Goal: Transaction & Acquisition: Download file/media

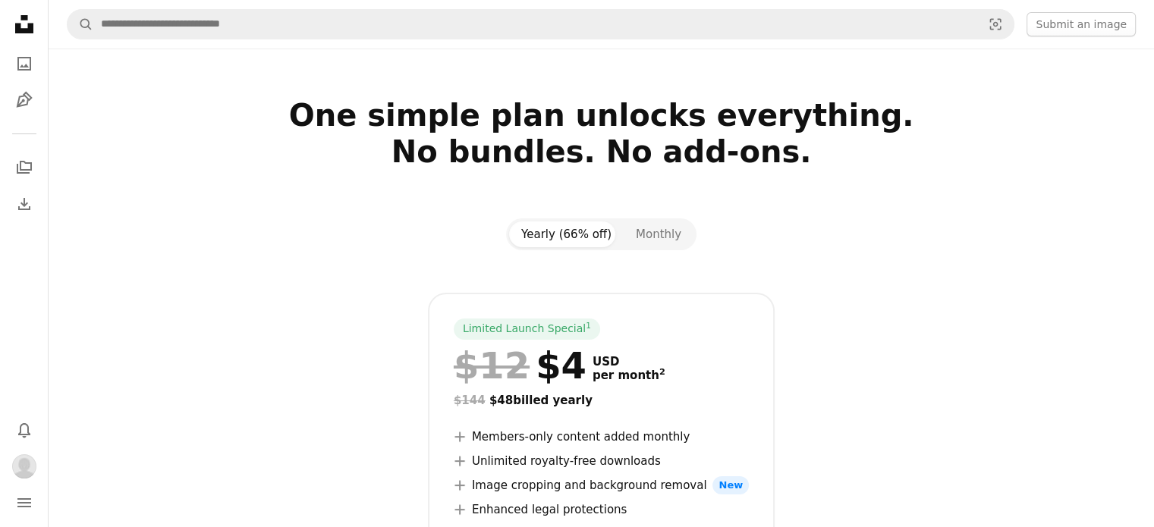
click at [36, 28] on icon "Unsplash logo Unsplash Home" at bounding box center [24, 24] width 30 height 30
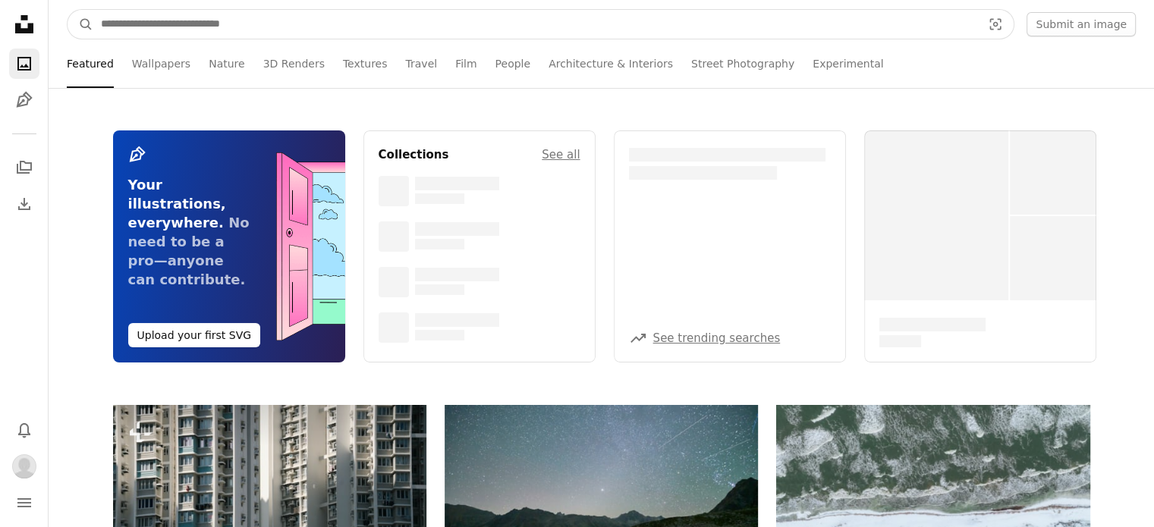
click at [153, 27] on input "Find visuals sitewide" at bounding box center [535, 24] width 884 height 29
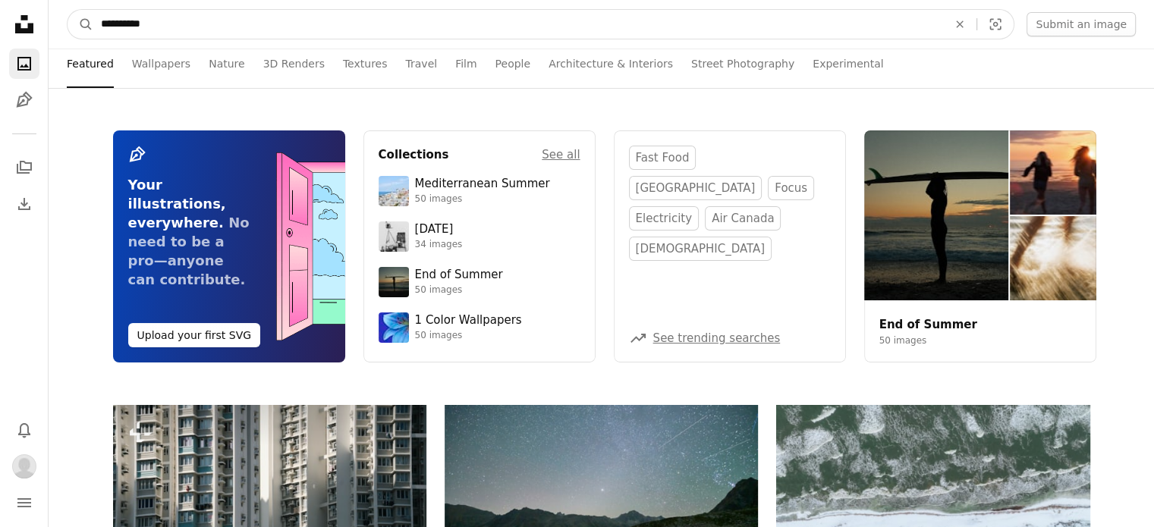
type input "**********"
click at [68, 10] on button "A magnifying glass" at bounding box center [81, 24] width 26 height 29
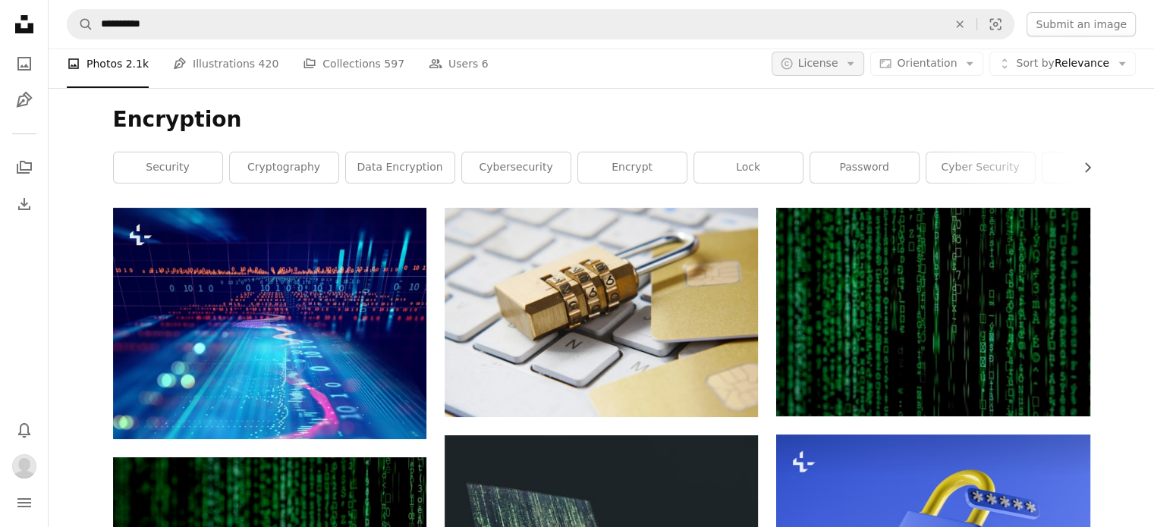
click at [832, 67] on span "License" at bounding box center [818, 63] width 40 height 12
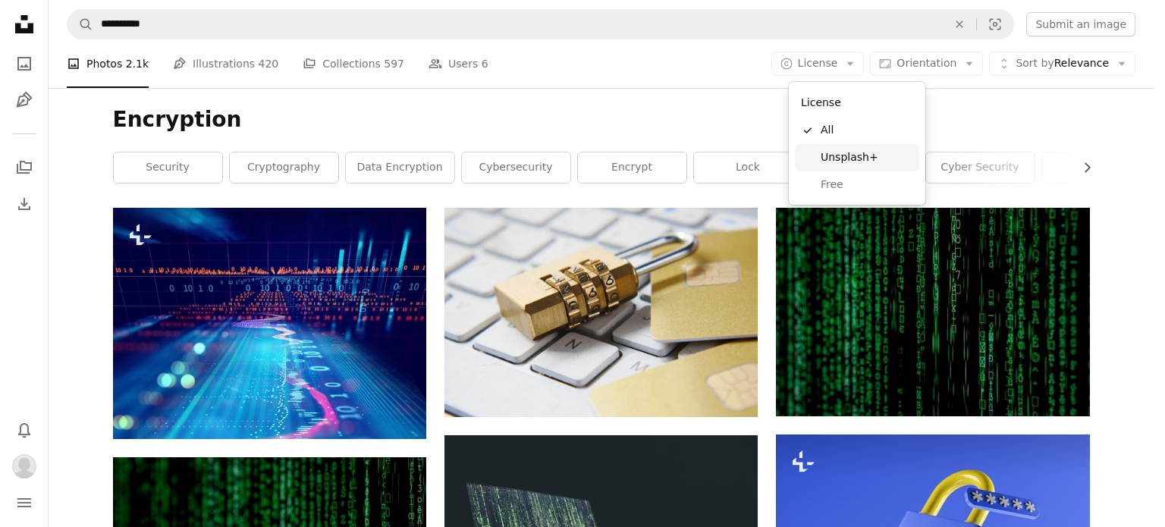
click at [849, 147] on link "Unsplash+" at bounding box center [857, 157] width 124 height 27
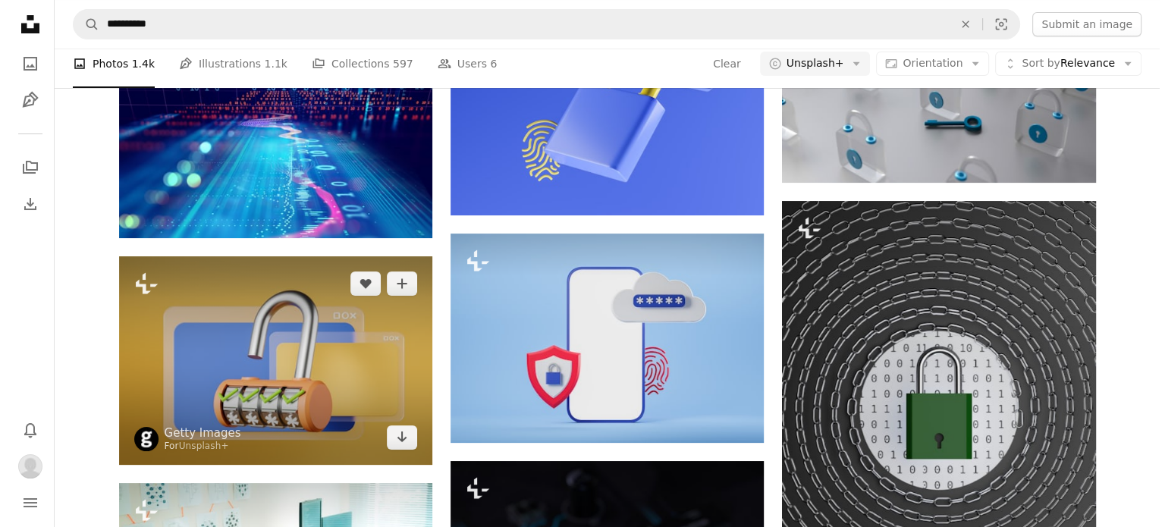
scroll to position [228, 0]
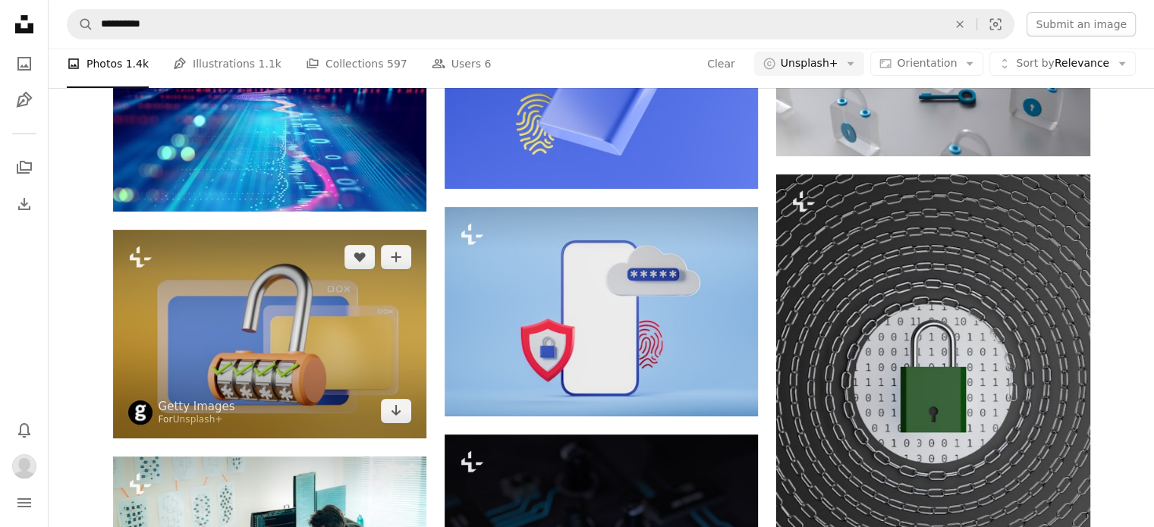
click at [294, 342] on img at bounding box center [269, 334] width 313 height 209
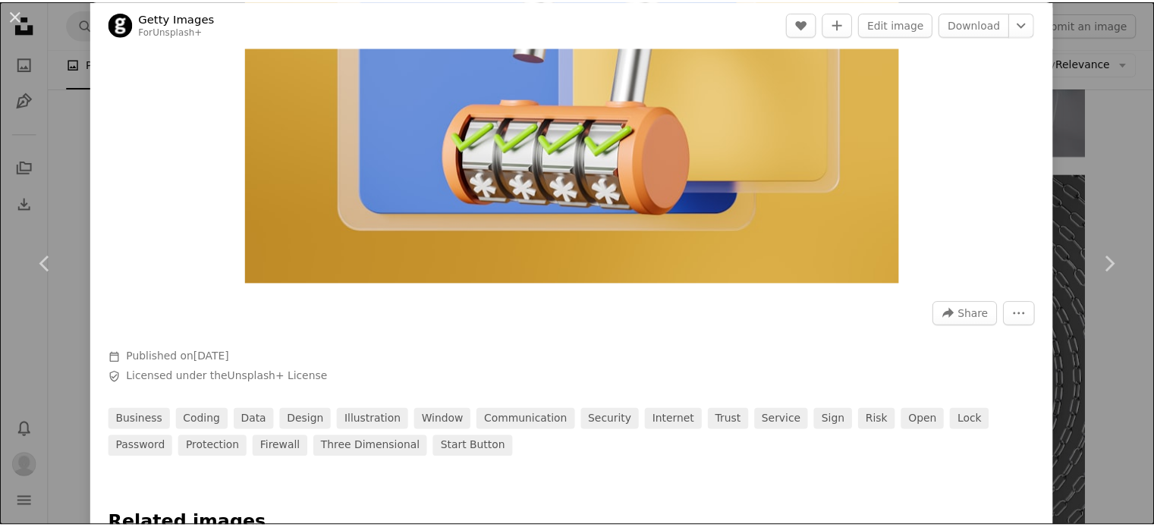
scroll to position [76, 0]
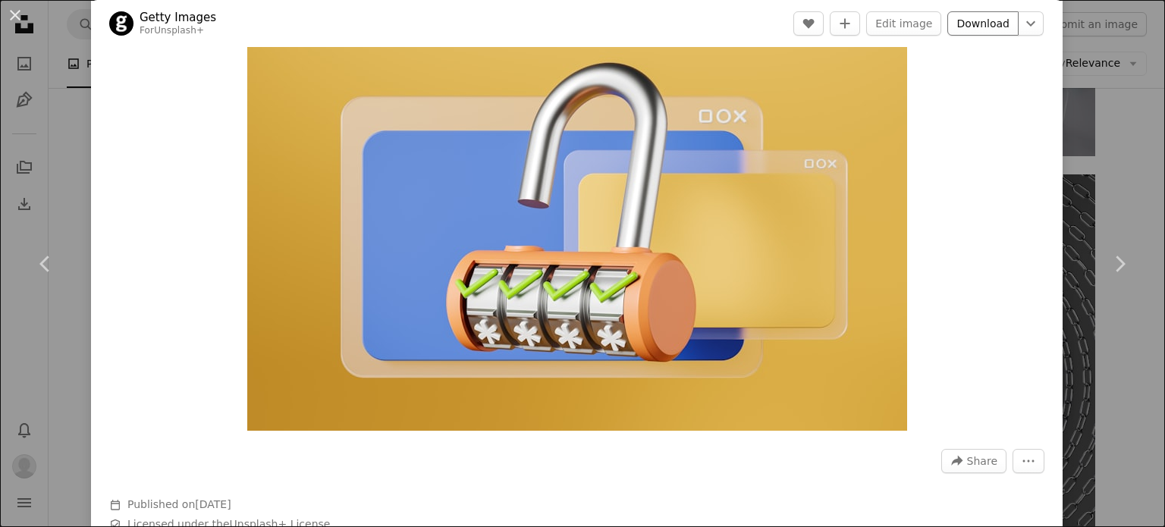
click at [963, 27] on link "Download" at bounding box center [983, 23] width 71 height 24
click at [1106, 112] on div "An X shape Chevron left Chevron right Getty Images For Unsplash+ A heart A plus…" at bounding box center [582, 263] width 1165 height 527
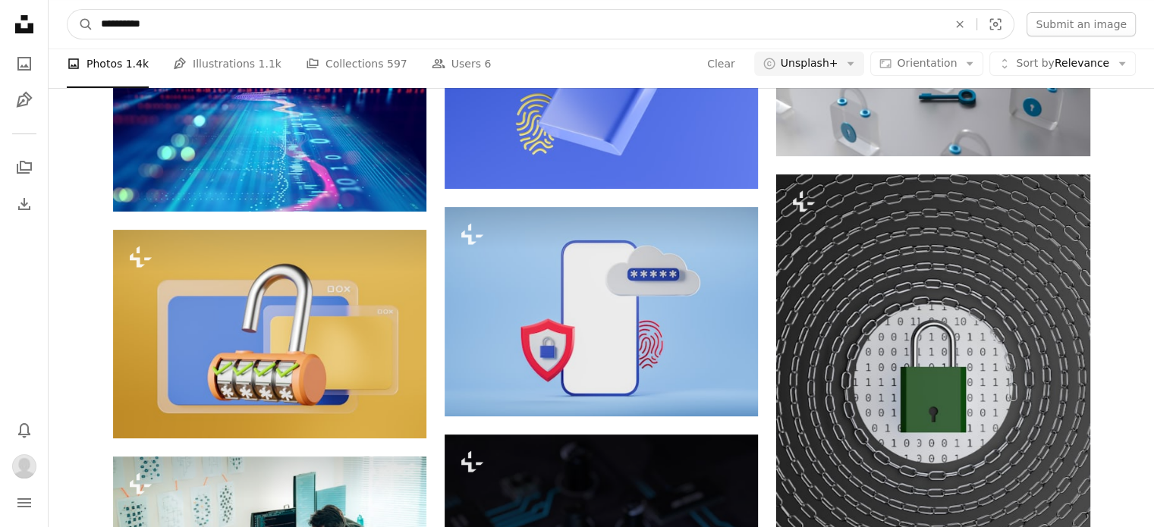
drag, startPoint x: 152, startPoint y: 24, endPoint x: 0, endPoint y: -9, distance: 155.4
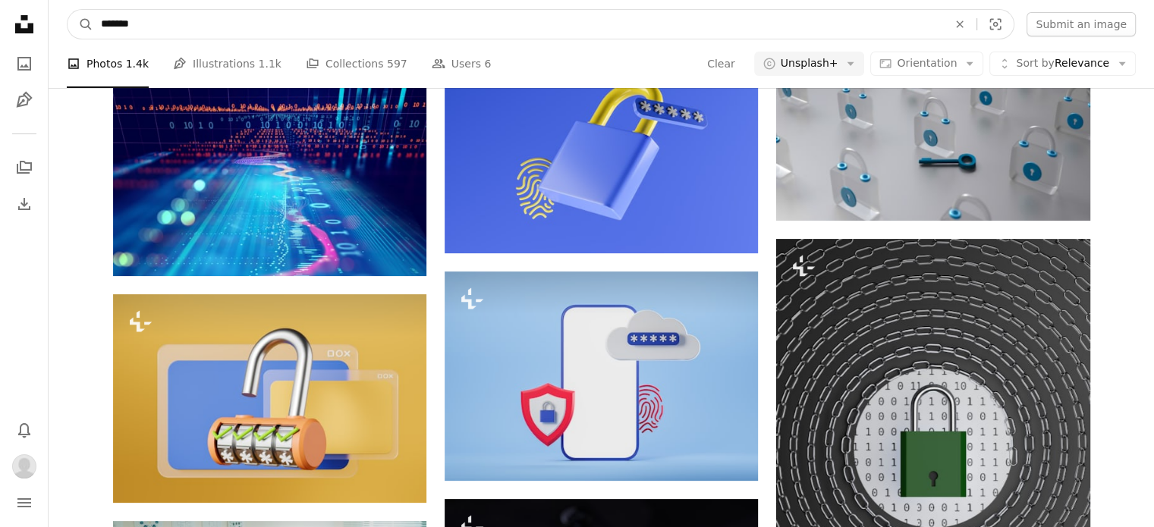
type input "********"
click button "A magnifying glass" at bounding box center [81, 24] width 26 height 29
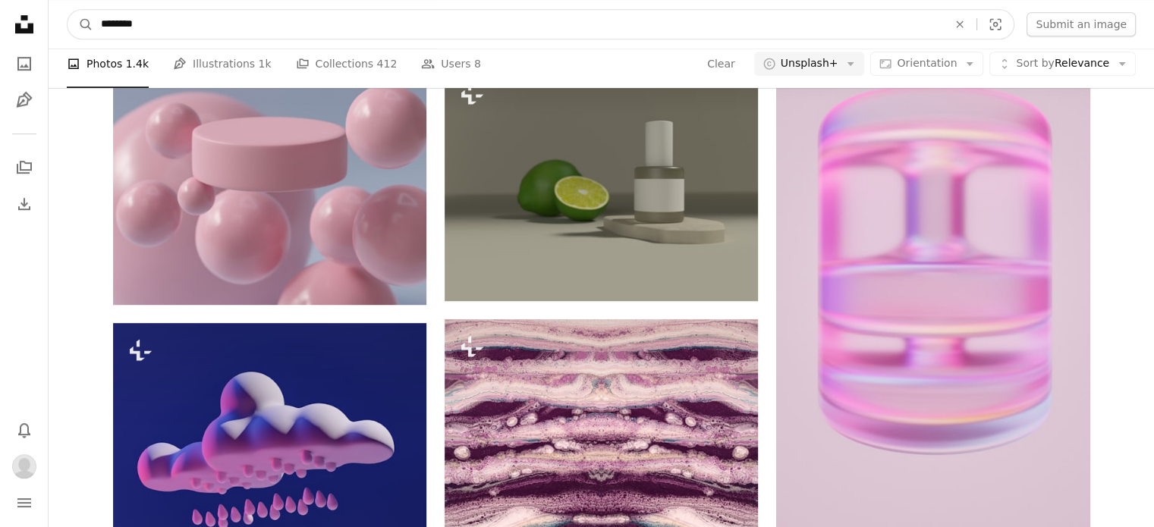
scroll to position [844, 0]
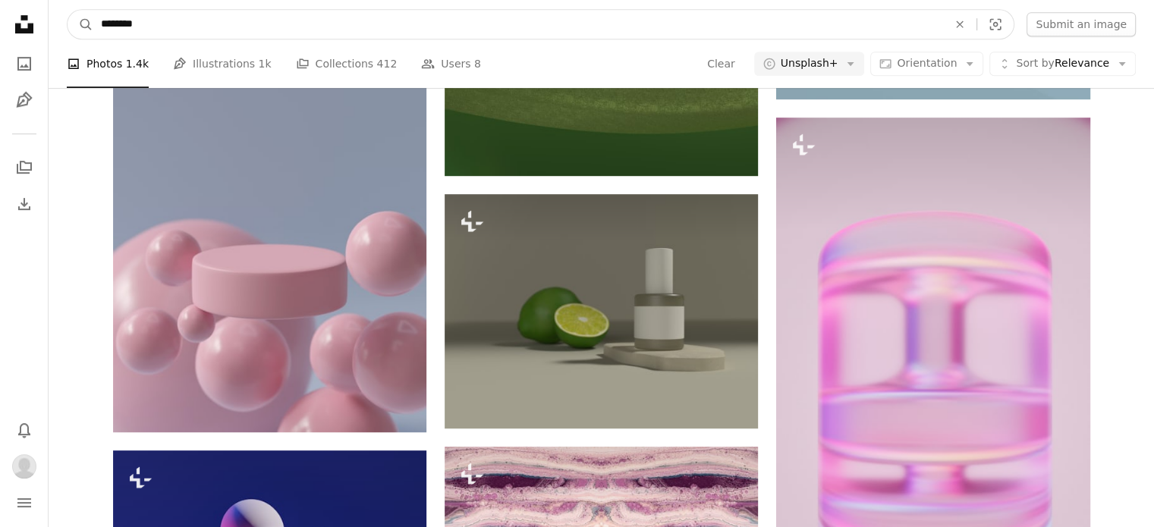
drag, startPoint x: 150, startPoint y: 17, endPoint x: 0, endPoint y: -22, distance: 155.3
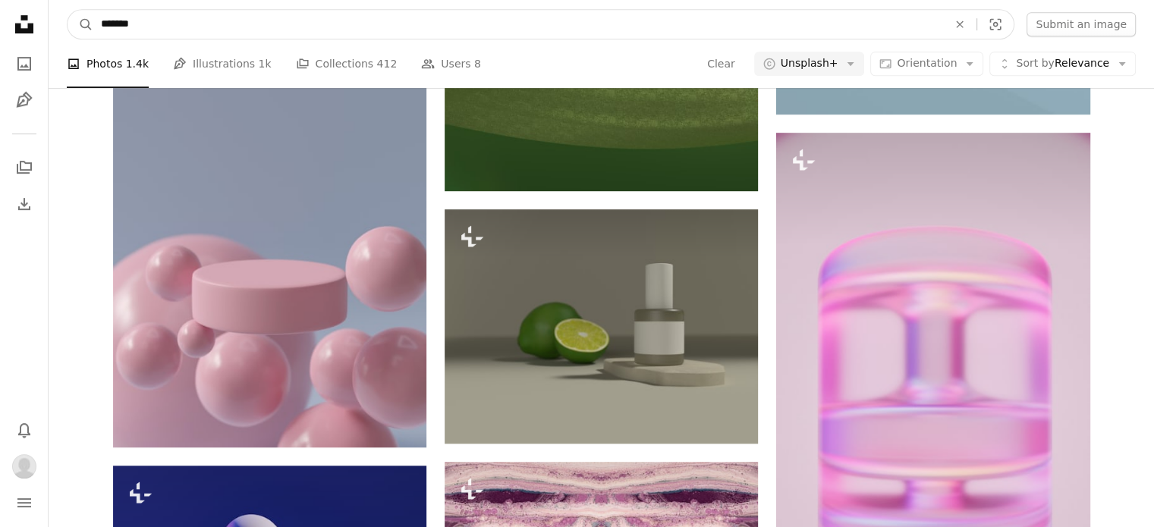
type input "*******"
click at [68, 10] on button "A magnifying glass" at bounding box center [81, 24] width 26 height 29
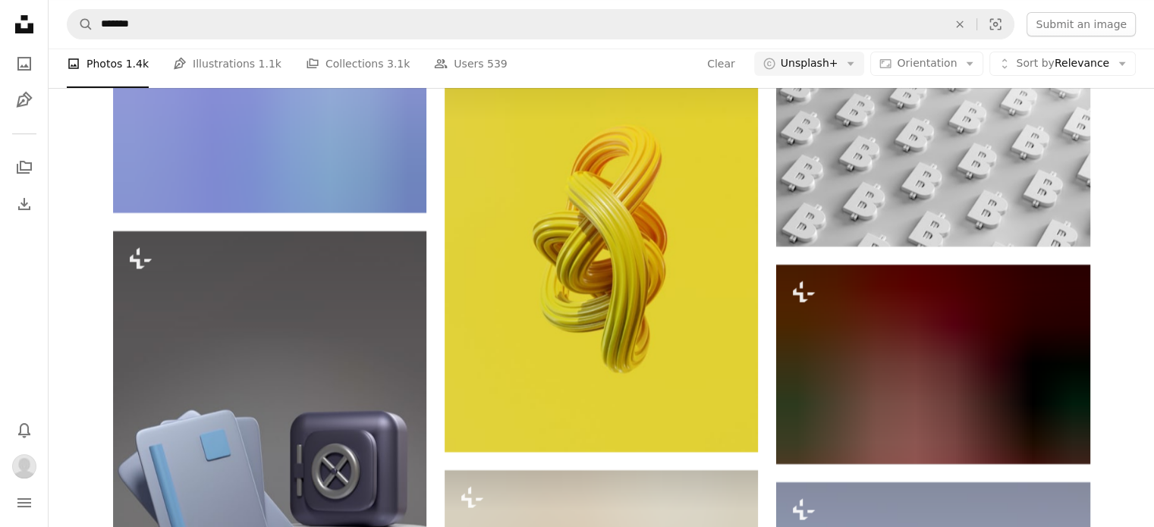
scroll to position [6601, 0]
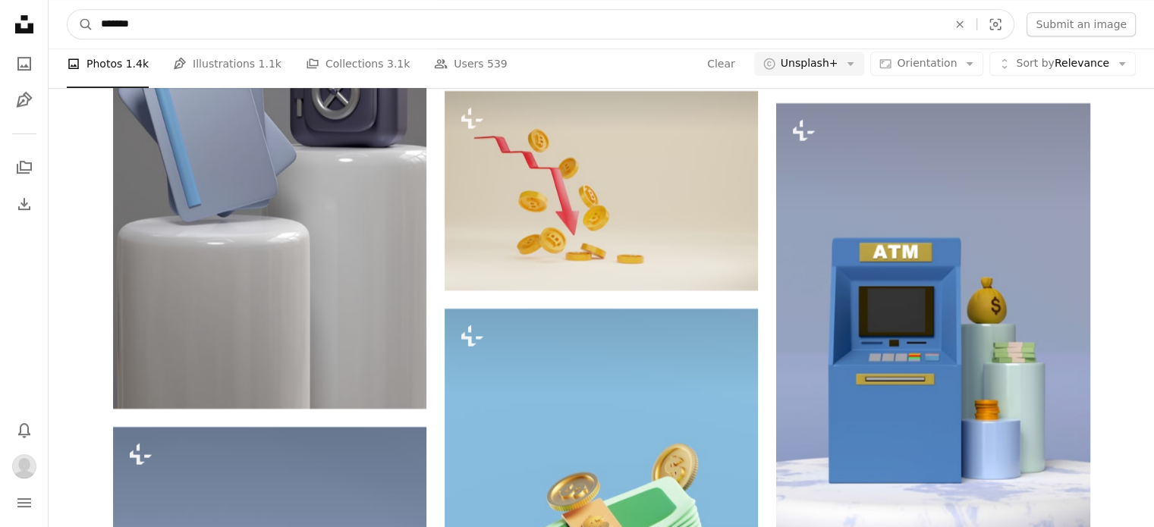
drag, startPoint x: 150, startPoint y: 23, endPoint x: 63, endPoint y: 36, distance: 88.2
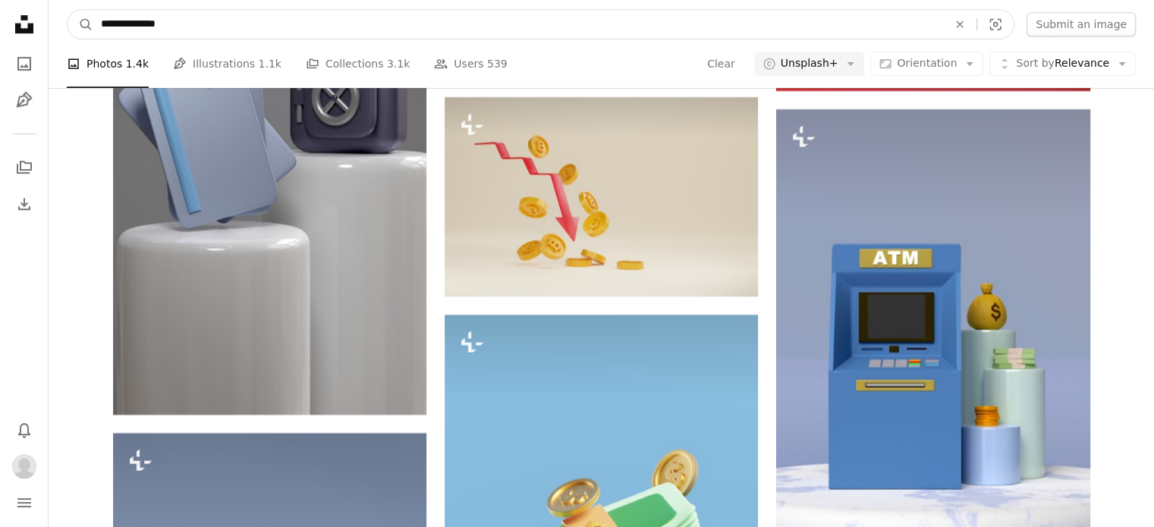
type input "**********"
click at [68, 10] on button "A magnifying glass" at bounding box center [81, 24] width 26 height 29
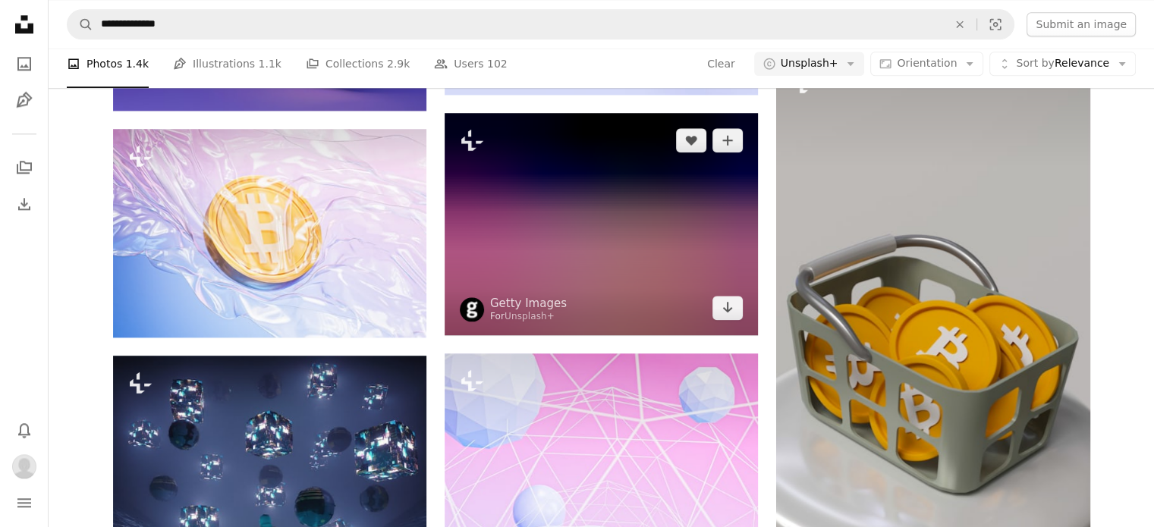
scroll to position [1973, 0]
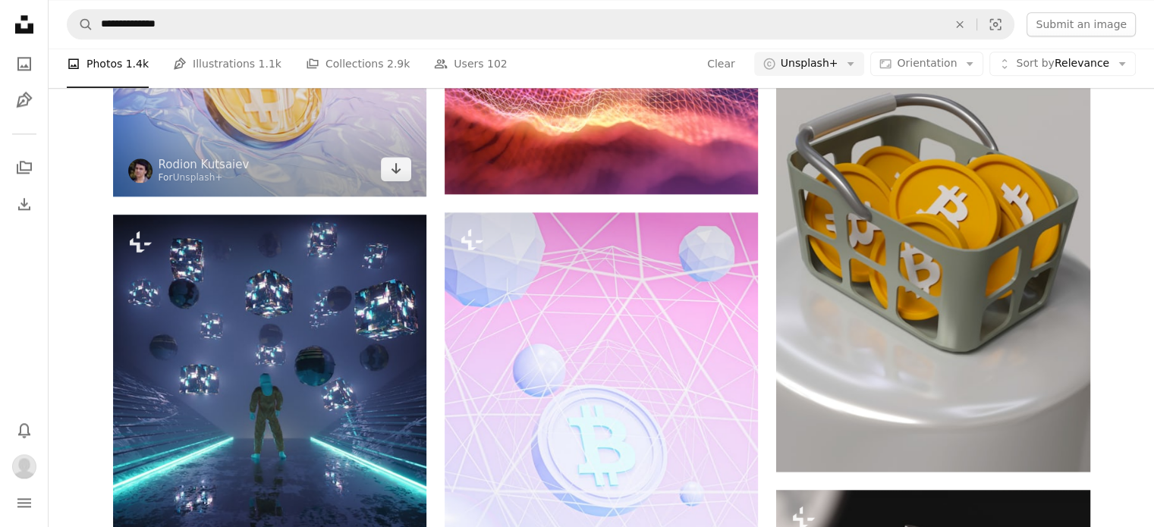
click at [262, 139] on img at bounding box center [269, 92] width 313 height 209
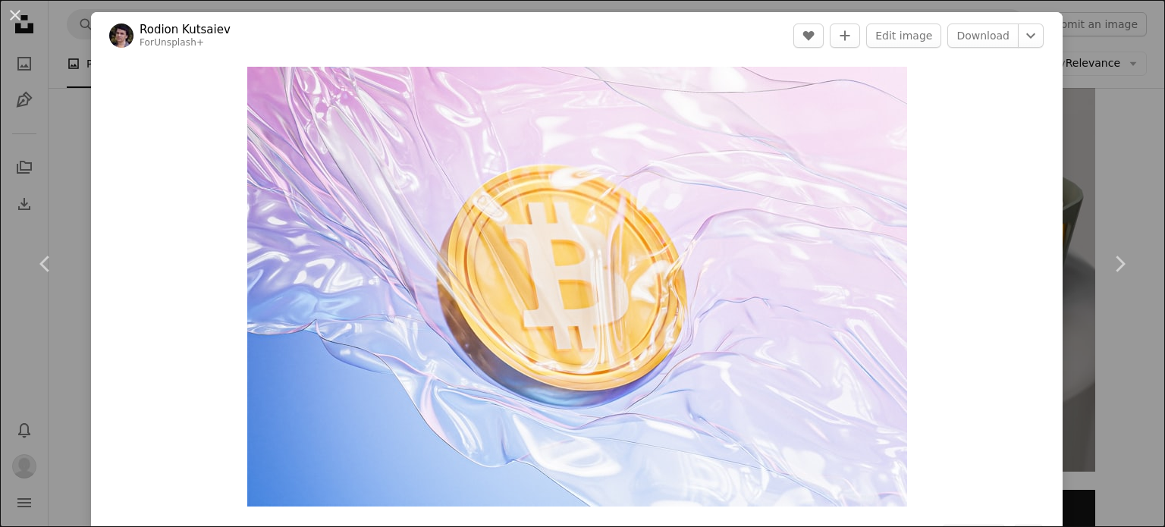
click at [1050, 121] on div "Zoom in" at bounding box center [577, 286] width 972 height 455
click at [1074, 124] on div "An X shape Chevron left Chevron right Rodion Kutsaiev For Unsplash+ A heart A p…" at bounding box center [582, 263] width 1165 height 527
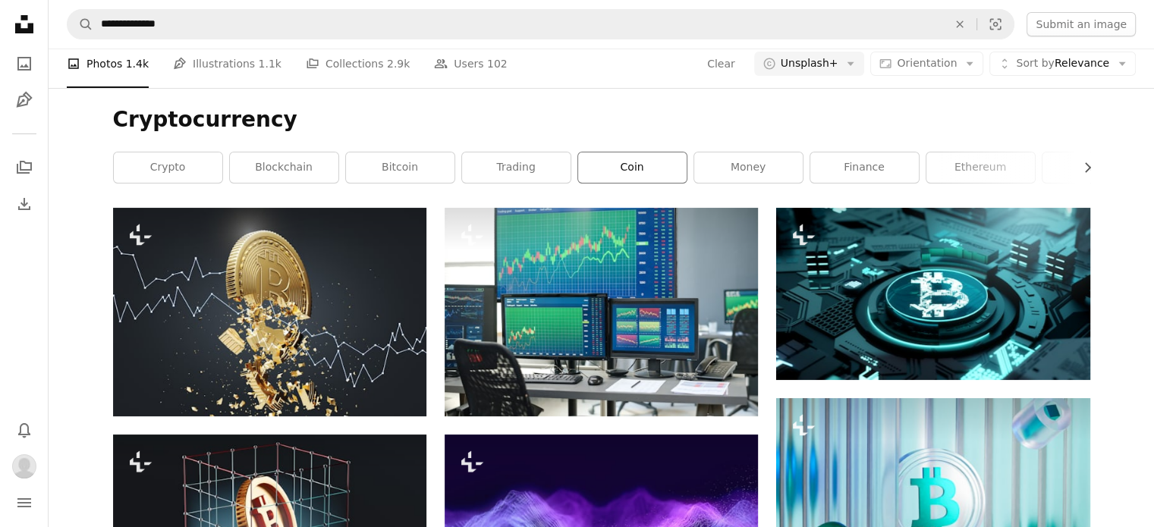
click at [645, 172] on link "coin" at bounding box center [632, 168] width 108 height 30
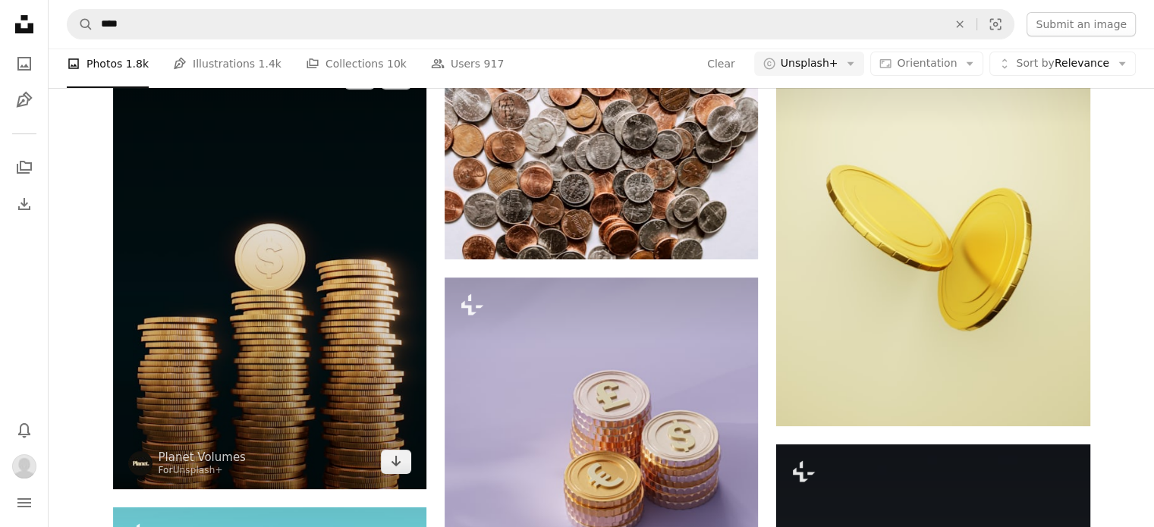
scroll to position [76, 0]
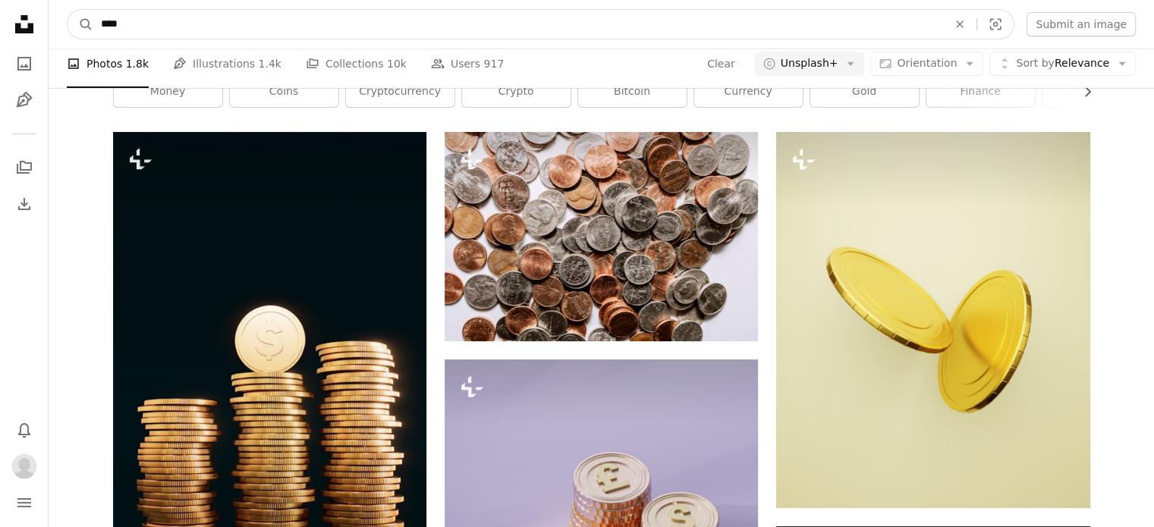
drag, startPoint x: 153, startPoint y: 17, endPoint x: 20, endPoint y: 29, distance: 133.3
type input "*"
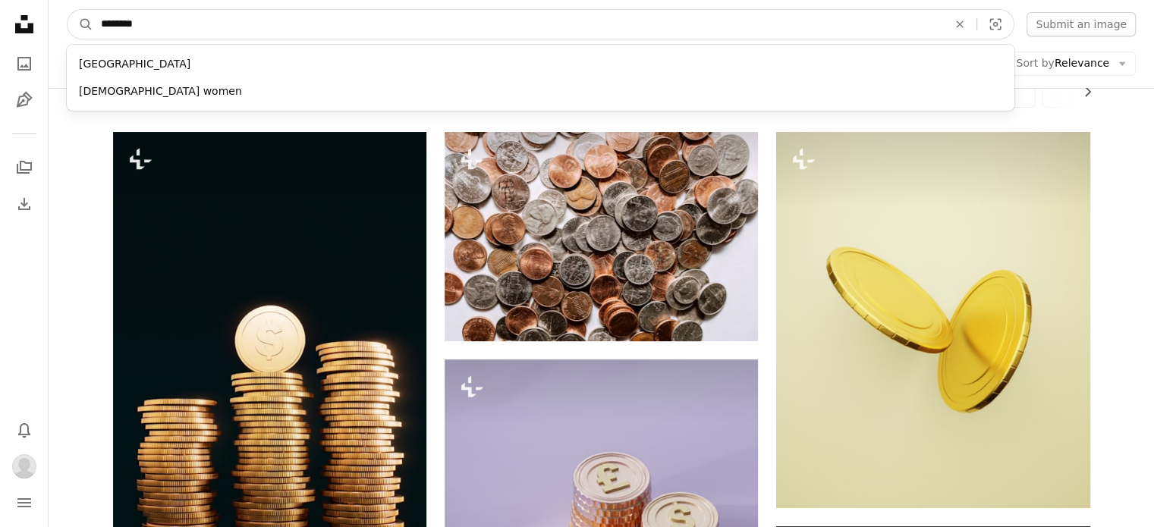
type input "********"
click at [68, 10] on button "A magnifying glass" at bounding box center [81, 24] width 26 height 29
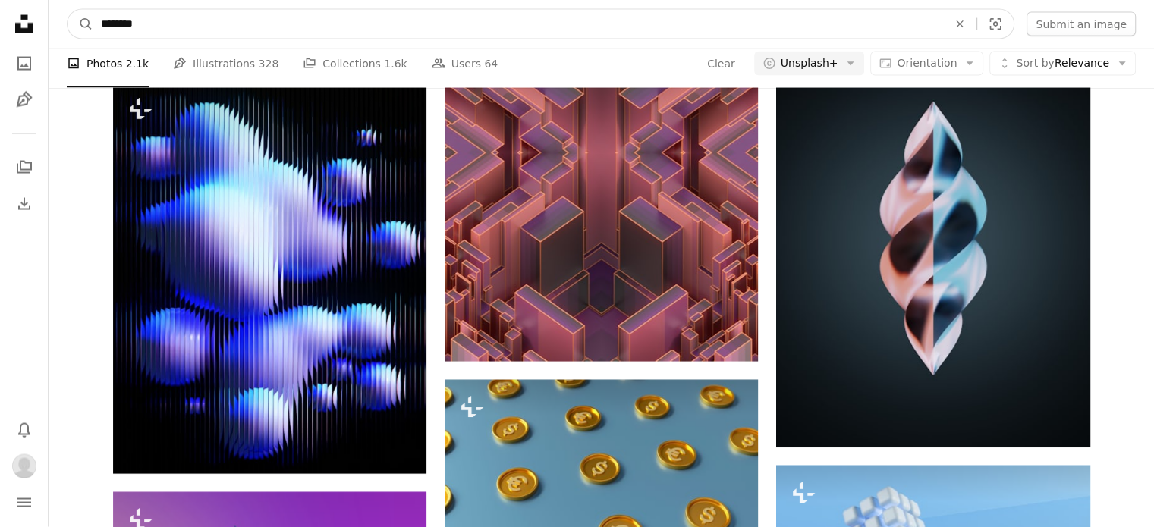
scroll to position [3037, 0]
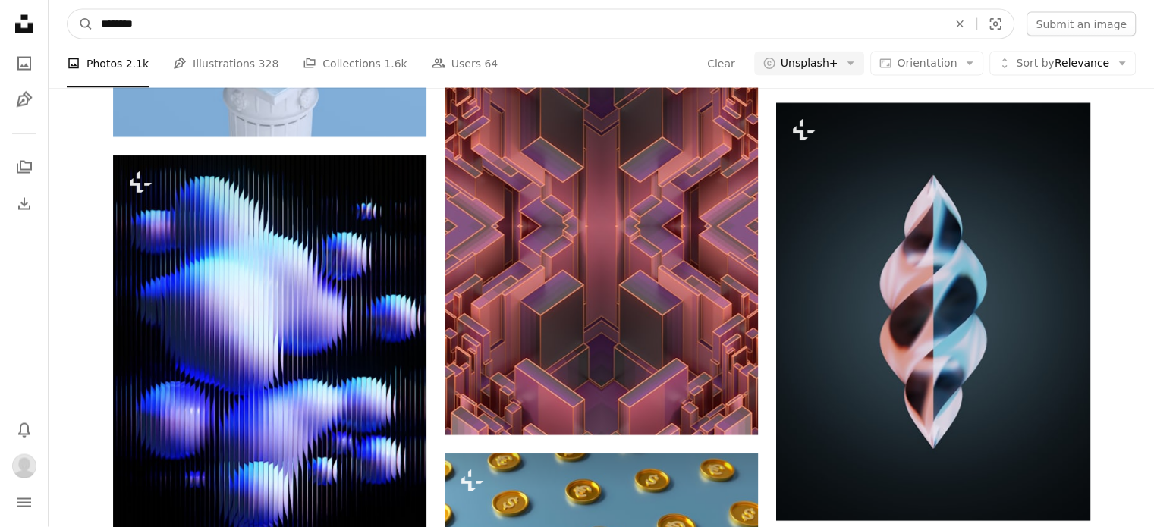
drag, startPoint x: 146, startPoint y: 20, endPoint x: 0, endPoint y: 6, distance: 146.3
type input "*******"
click at [68, 10] on button "A magnifying glass" at bounding box center [81, 24] width 26 height 29
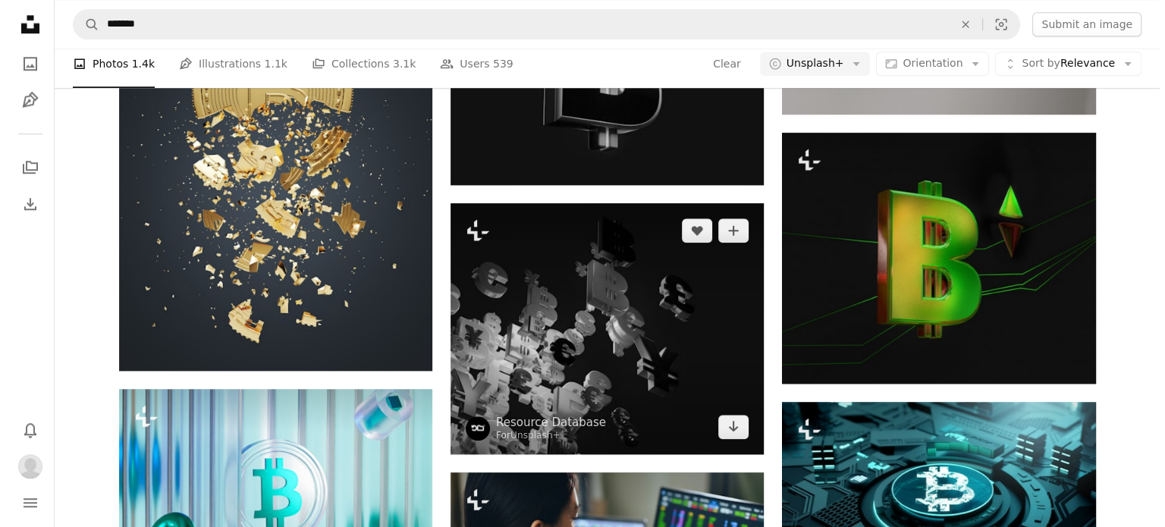
scroll to position [1669, 0]
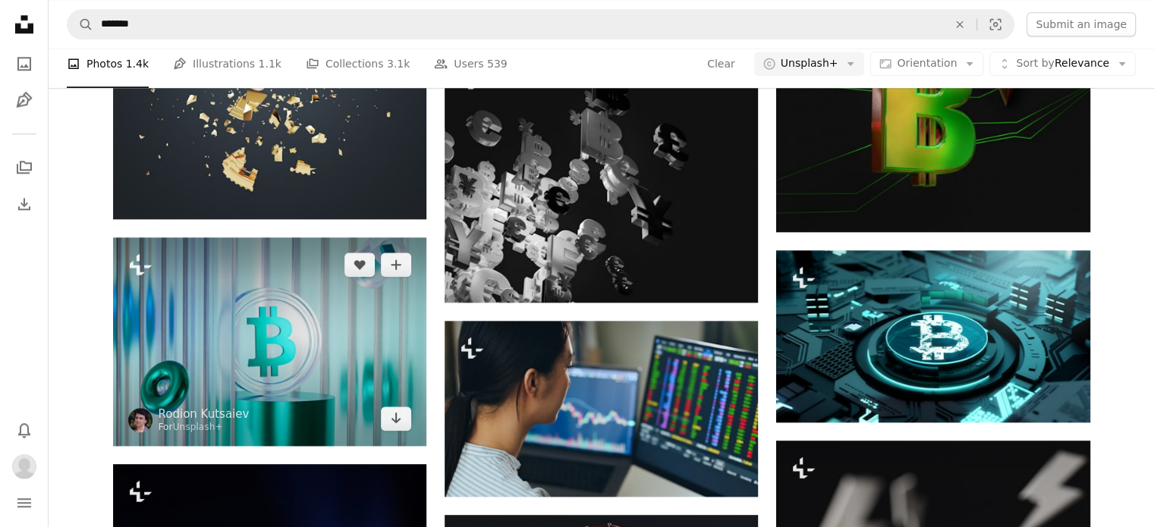
click at [285, 329] on img at bounding box center [269, 341] width 313 height 209
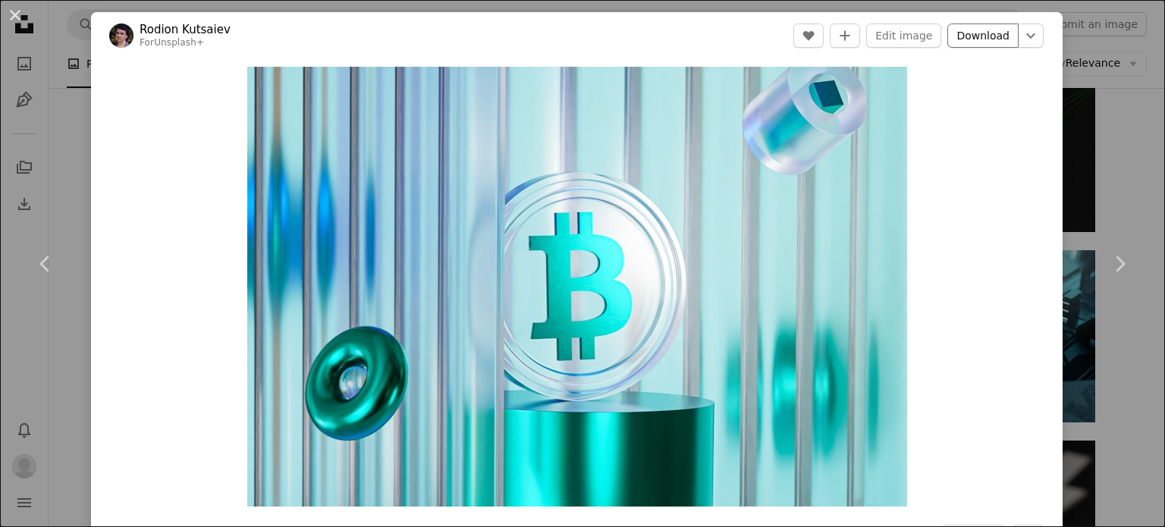
click at [976, 41] on link "Download" at bounding box center [983, 36] width 71 height 24
